Goal: Information Seeking & Learning: Learn about a topic

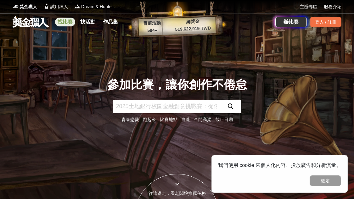
click at [69, 20] on link "找比賽" at bounding box center [65, 22] width 20 height 9
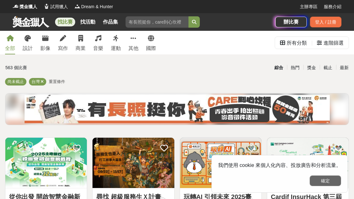
click at [324, 178] on button "確定" at bounding box center [325, 181] width 31 height 11
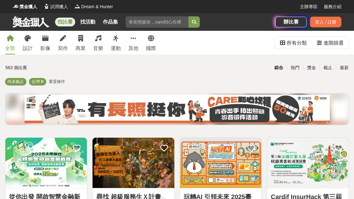
scroll to position [53, 0]
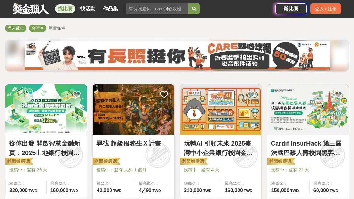
click at [118, 126] on img at bounding box center [133, 109] width 81 height 50
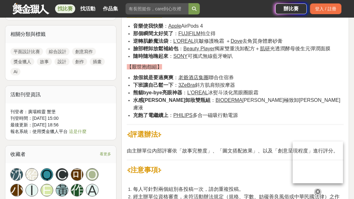
scroll to position [651, 0]
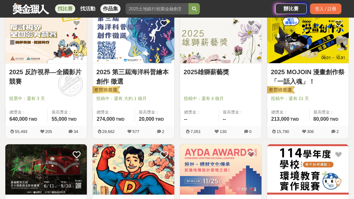
scroll to position [53, 0]
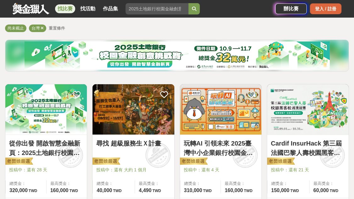
click at [326, 9] on div "登入 / 註冊" at bounding box center [325, 8] width 31 height 11
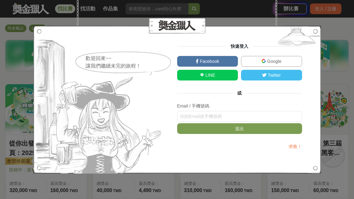
click at [258, 61] on link "Google" at bounding box center [271, 61] width 61 height 11
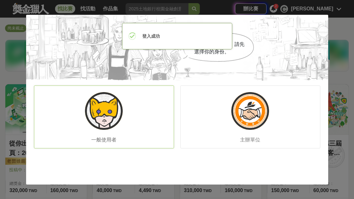
click at [116, 111] on img at bounding box center [104, 111] width 38 height 38
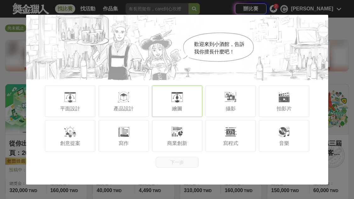
click at [189, 93] on div "繪圖" at bounding box center [177, 101] width 50 height 31
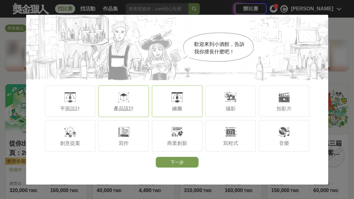
click at [141, 103] on div "產品設計" at bounding box center [123, 101] width 50 height 31
click at [127, 101] on div at bounding box center [123, 97] width 13 height 13
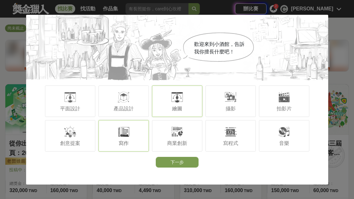
click at [112, 135] on div "寫作" at bounding box center [123, 135] width 50 height 31
click at [70, 99] on div at bounding box center [70, 97] width 13 height 13
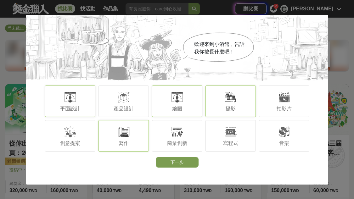
click at [238, 108] on div "攝影" at bounding box center [230, 101] width 50 height 31
click at [59, 146] on div "創意提案" at bounding box center [70, 135] width 50 height 31
click at [184, 160] on button "下一步" at bounding box center [177, 162] width 43 height 11
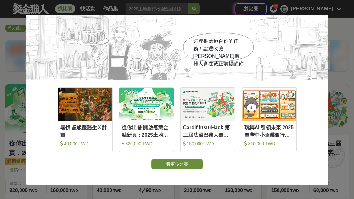
click at [181, 163] on button "看更多比賽" at bounding box center [177, 164] width 52 height 11
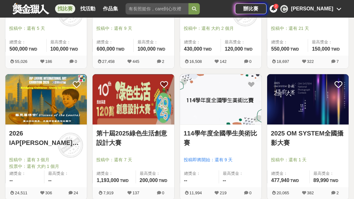
scroll to position [496, 0]
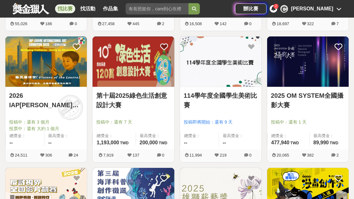
click at [42, 99] on link "2026 IAP[PERSON_NAME]宮國際藝術展徵件" at bounding box center [46, 100] width 74 height 19
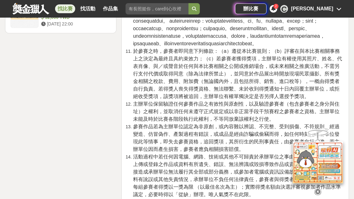
scroll to position [1405, 0]
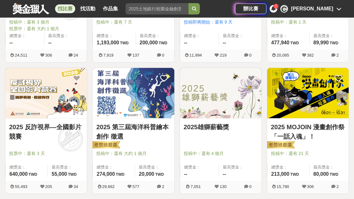
scroll to position [597, 0]
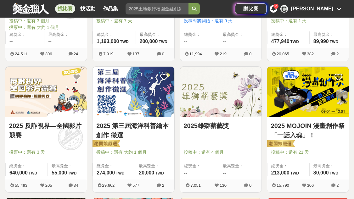
click at [298, 125] on link "2025 MOJOIN 漫畫創作祭「一話入魂」！" at bounding box center [308, 130] width 74 height 19
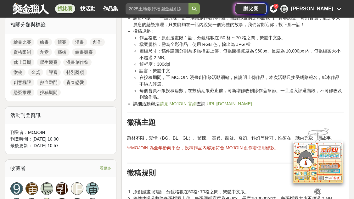
scroll to position [440, 0]
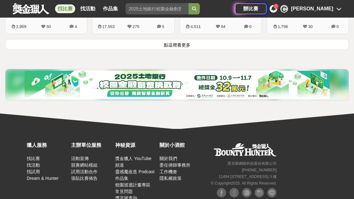
scroll to position [877, 0]
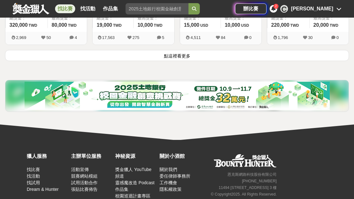
click at [197, 58] on button "點這裡看更多" at bounding box center [177, 55] width 344 height 11
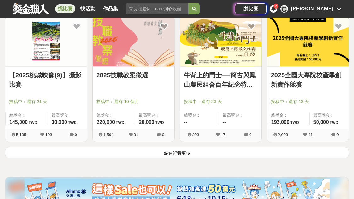
scroll to position [1264, 0]
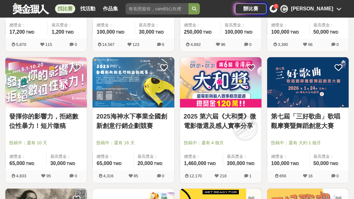
click at [24, 5] on link at bounding box center [31, 9] width 38 height 12
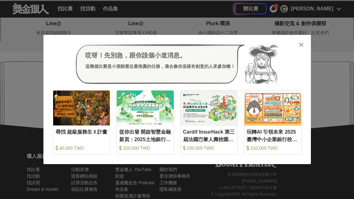
scroll to position [1108, 0]
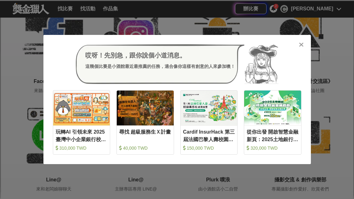
click at [301, 46] on icon at bounding box center [301, 45] width 5 height 6
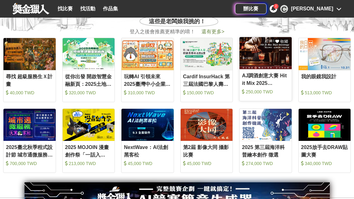
scroll to position [262, 0]
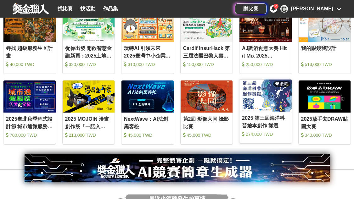
click at [255, 87] on img at bounding box center [265, 96] width 52 height 32
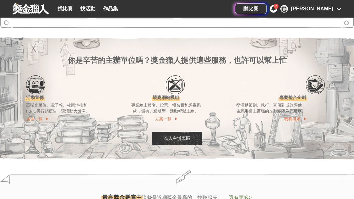
scroll to position [615, 0]
